Goal: Task Accomplishment & Management: Use online tool/utility

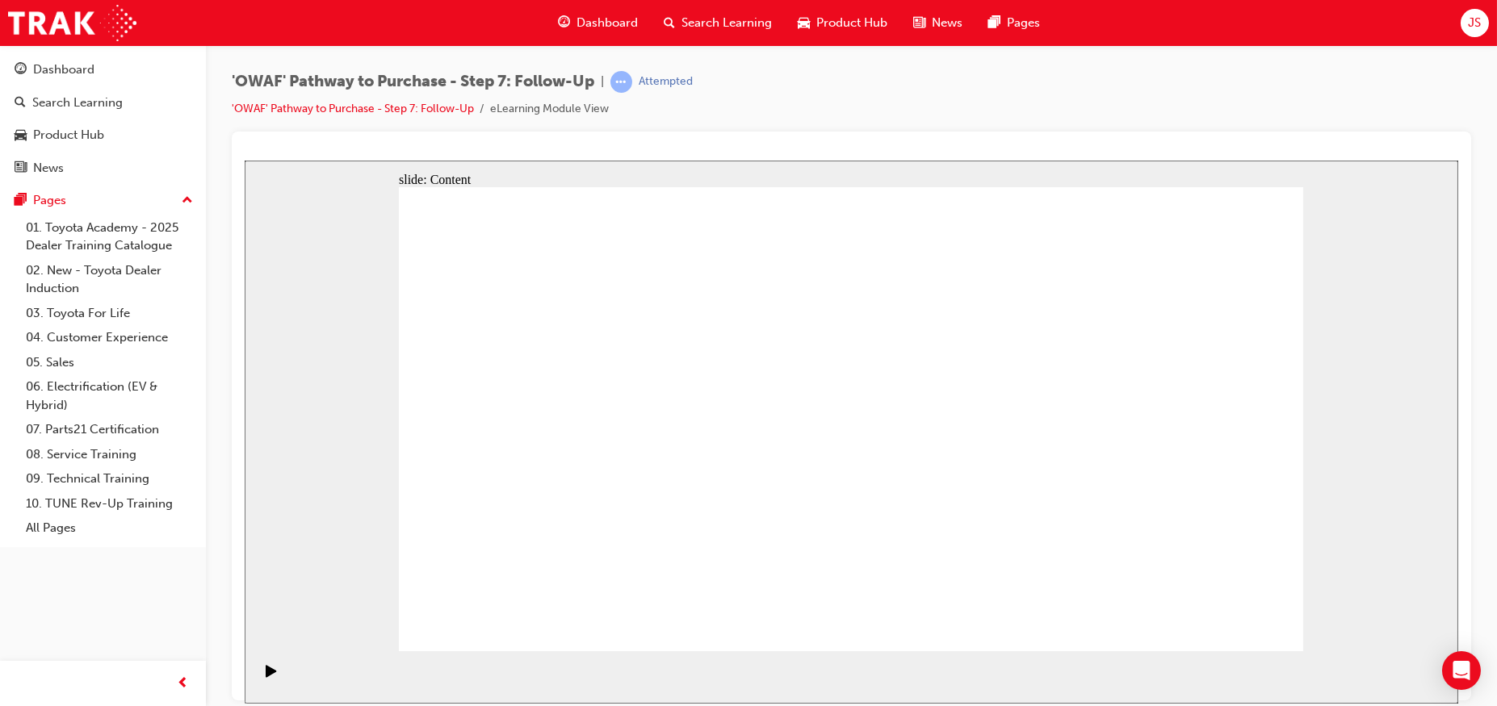
drag, startPoint x: 1251, startPoint y: 632, endPoint x: 1212, endPoint y: 612, distance: 43.7
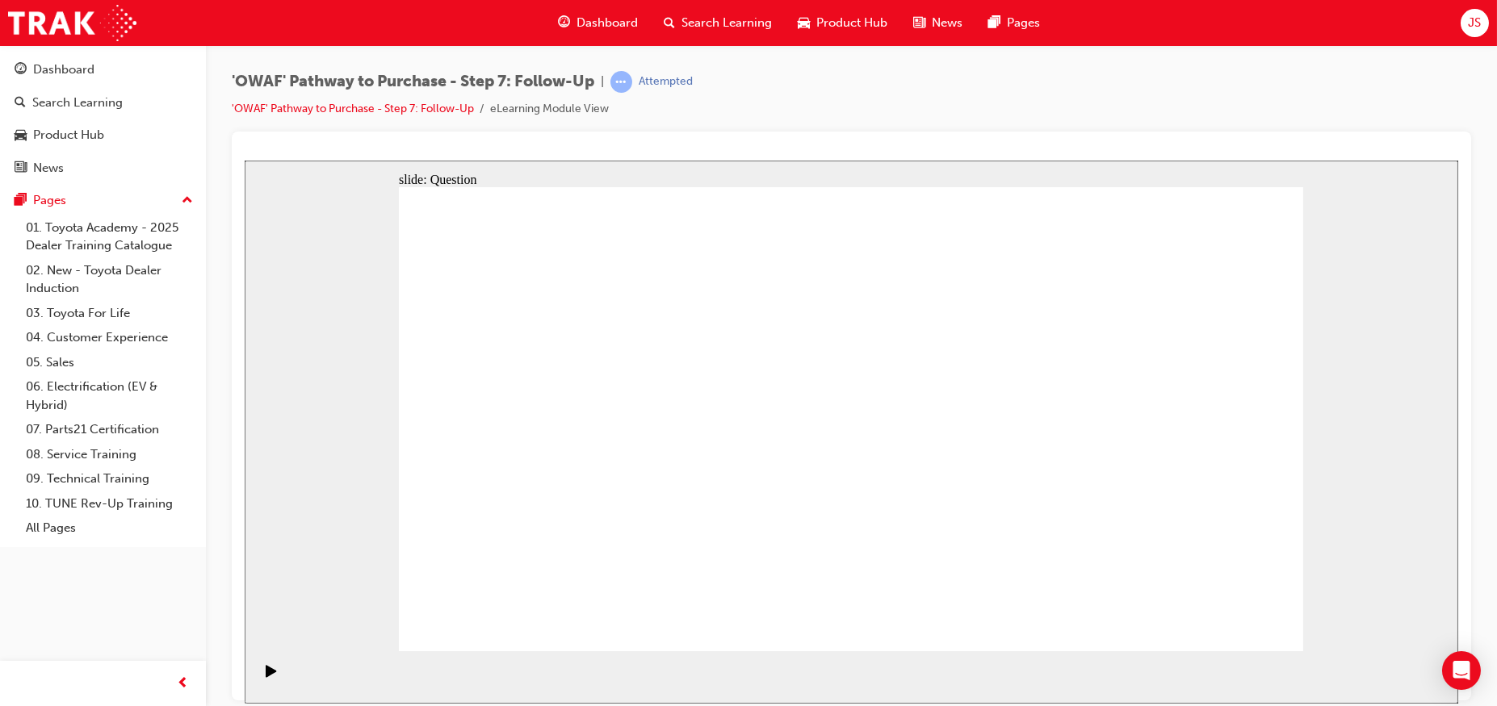
radio input "true"
drag, startPoint x: 723, startPoint y: 547, endPoint x: 879, endPoint y: 371, distance: 235.1
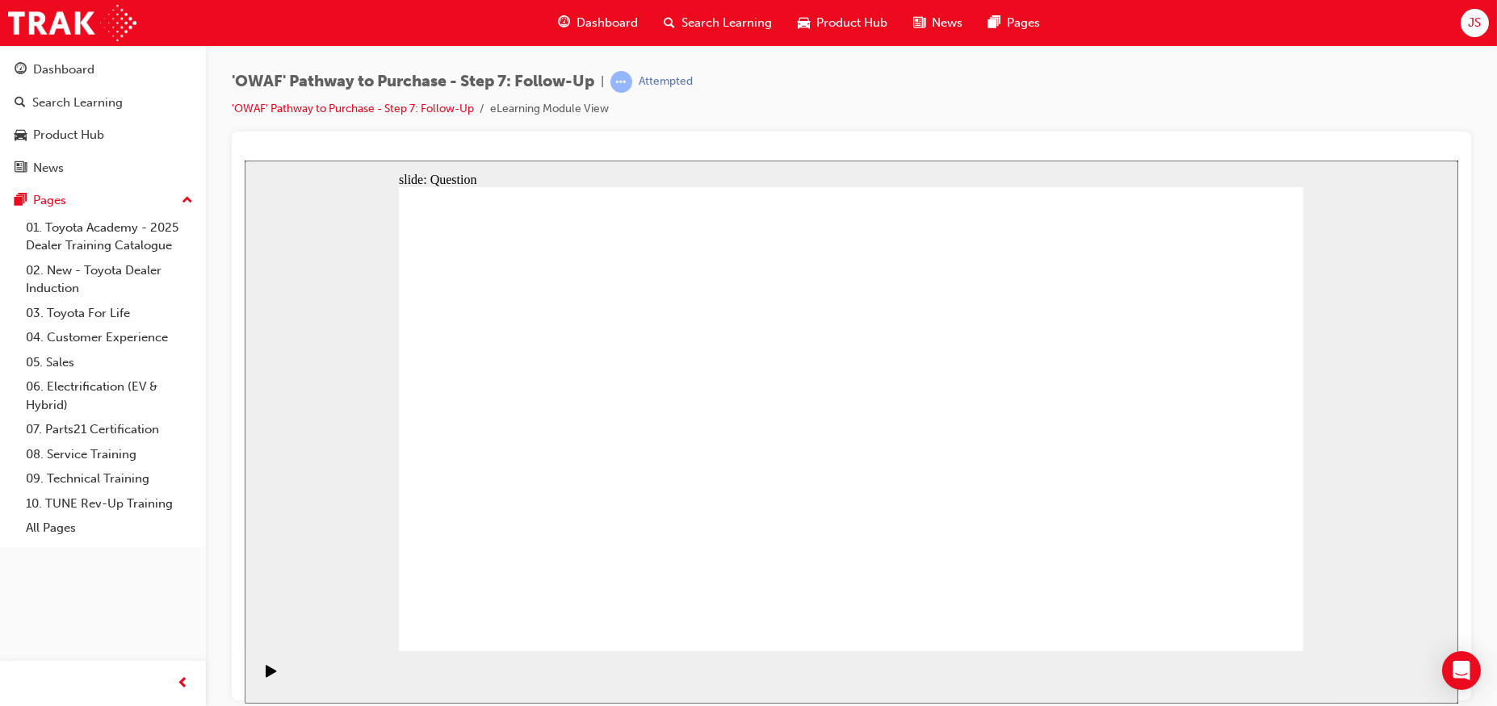
drag, startPoint x: 869, startPoint y: 585, endPoint x: 656, endPoint y: 402, distance: 280.6
drag, startPoint x: 1036, startPoint y: 547, endPoint x: 743, endPoint y: 470, distance: 303.2
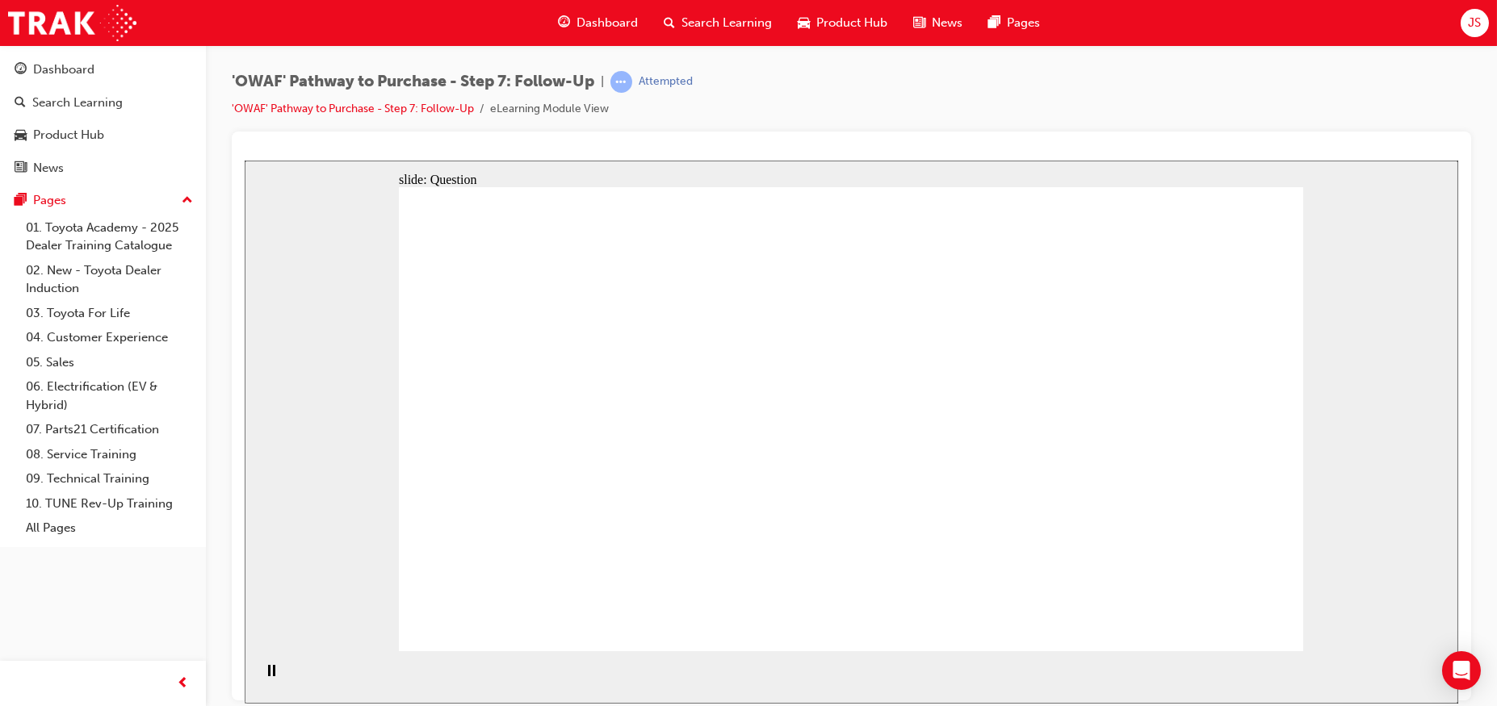
radio input "true"
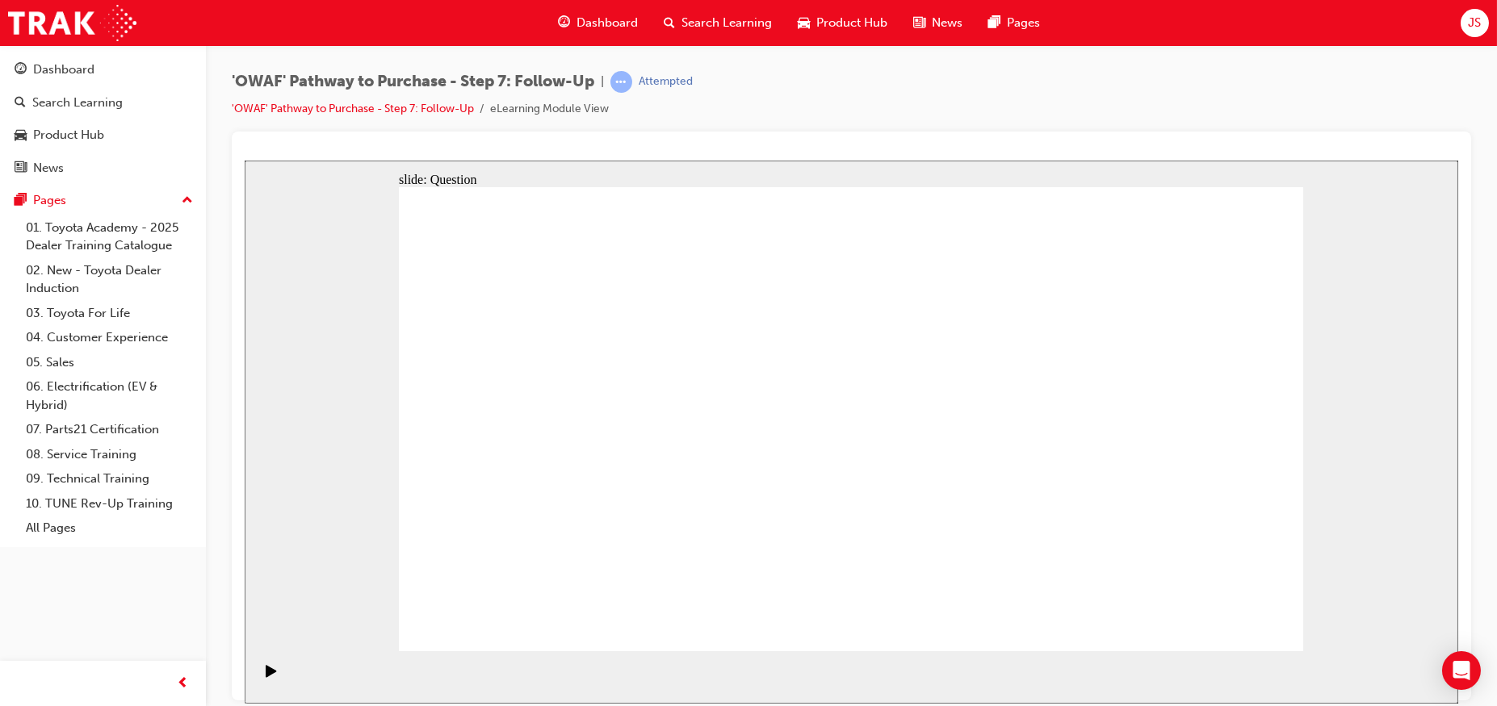
radio input "true"
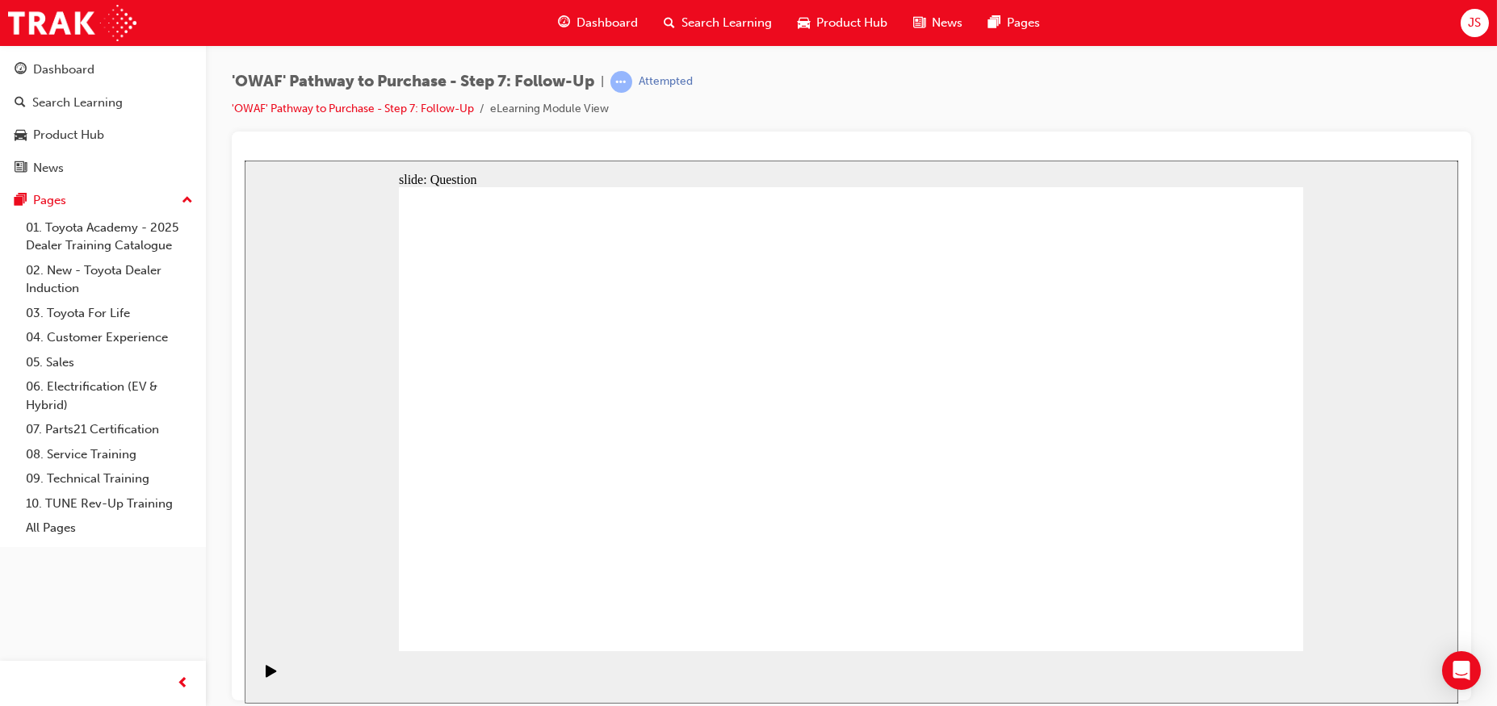
radio input "true"
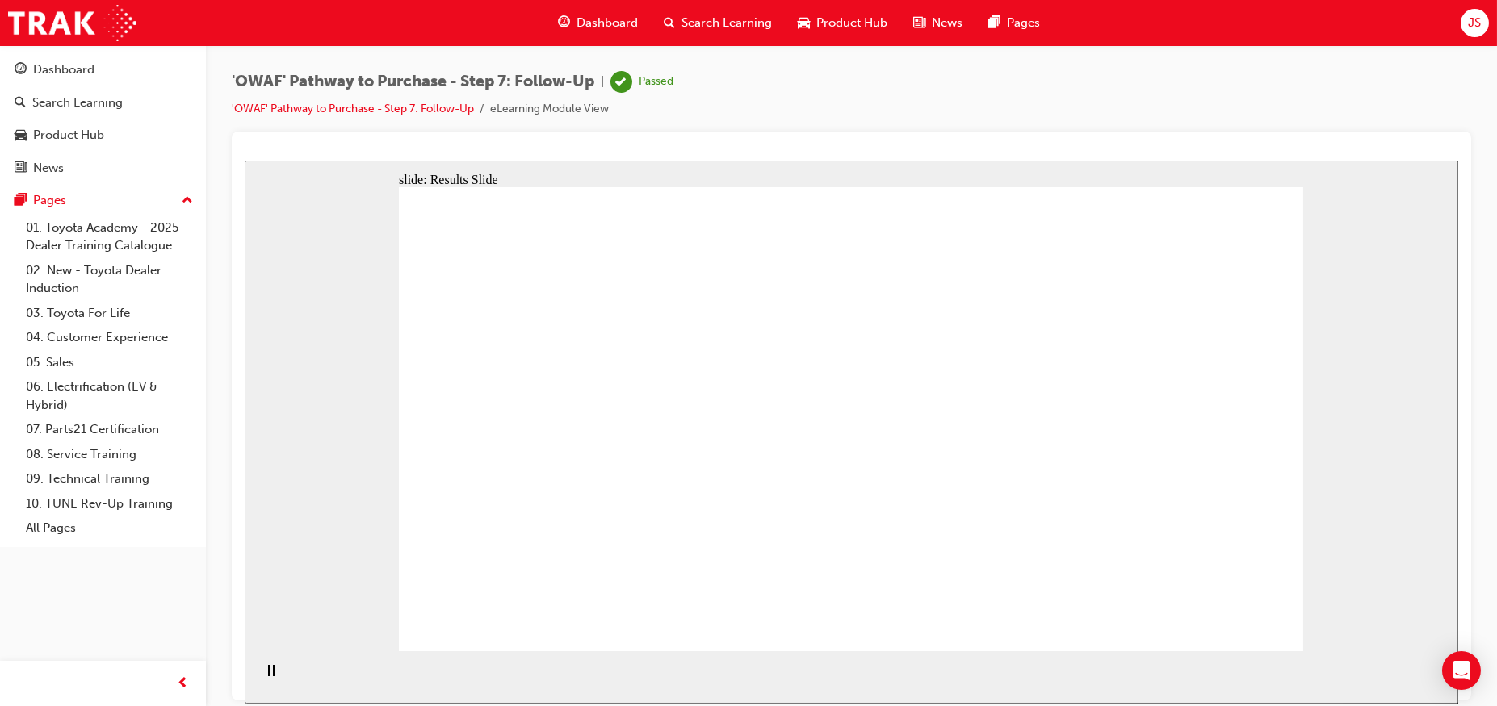
click at [61, 64] on div "Dashboard" at bounding box center [63, 70] width 61 height 19
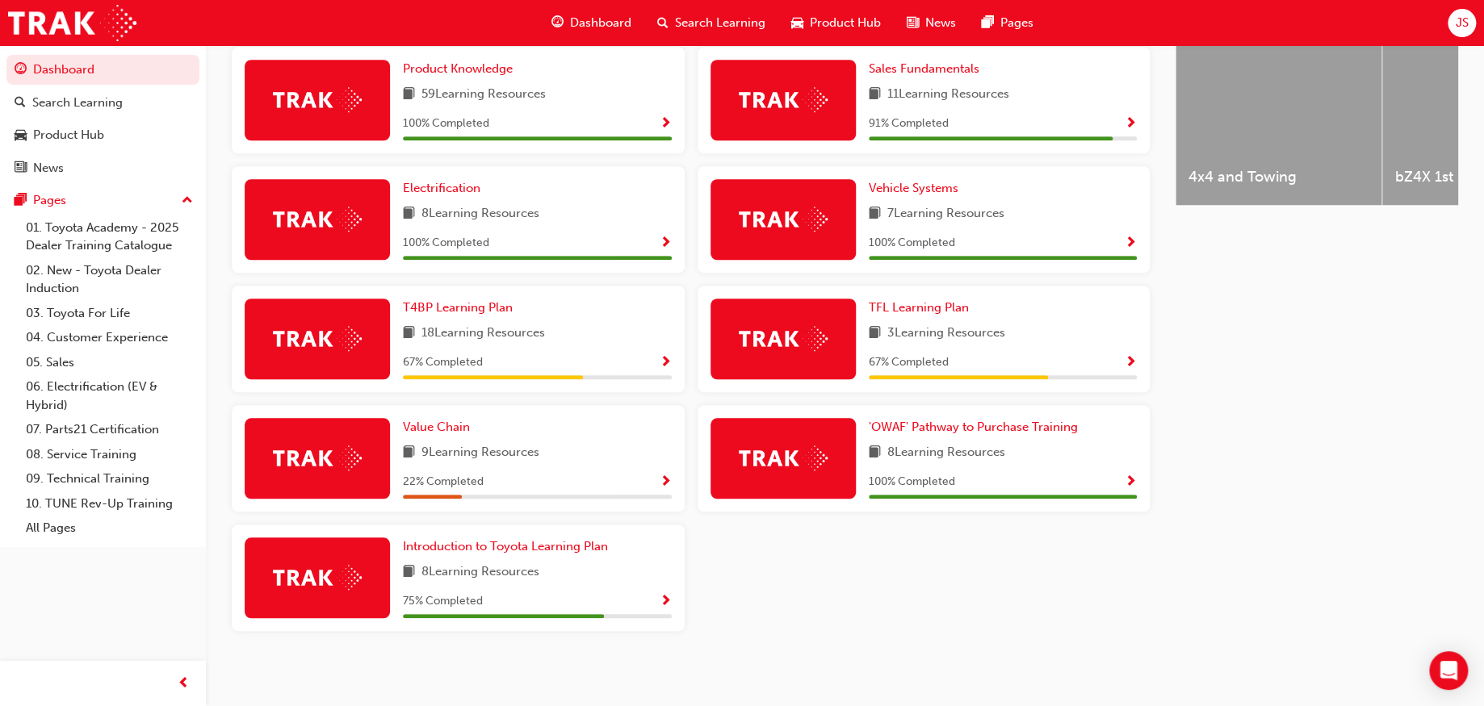
scroll to position [687, 0]
